Goal: Information Seeking & Learning: Learn about a topic

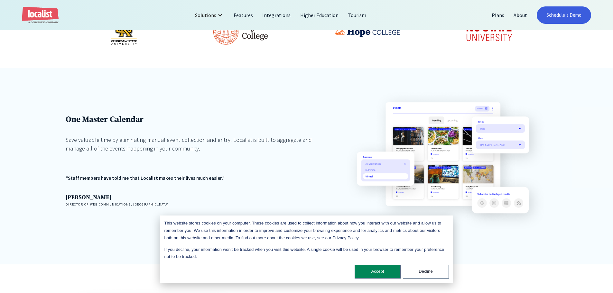
scroll to position [482, 0]
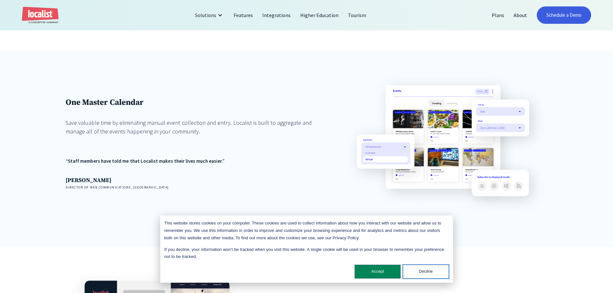
click at [436, 271] on button "Decline" at bounding box center [426, 272] width 46 height 14
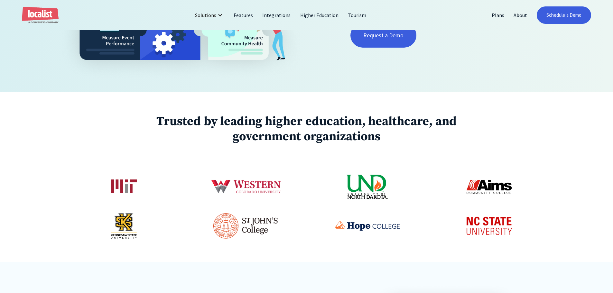
scroll to position [23, 0]
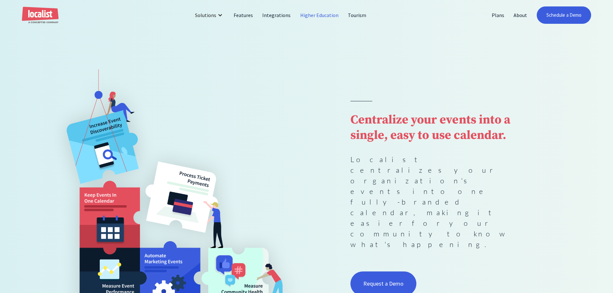
click at [311, 14] on link "Higher Education" at bounding box center [320, 14] width 48 height 15
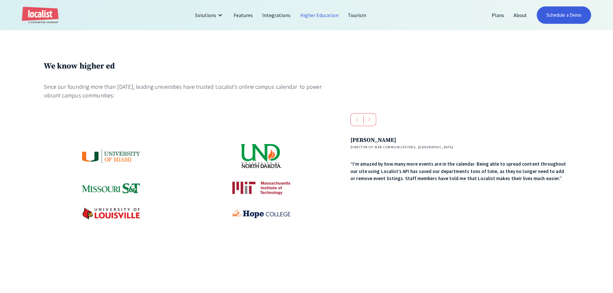
scroll to position [322, 0]
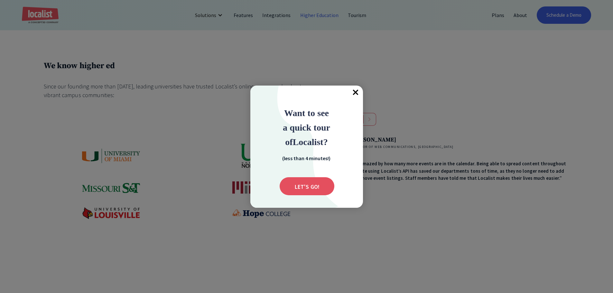
click at [354, 92] on span "×" at bounding box center [356, 93] width 14 height 14
